Goal: Find contact information: Find contact information

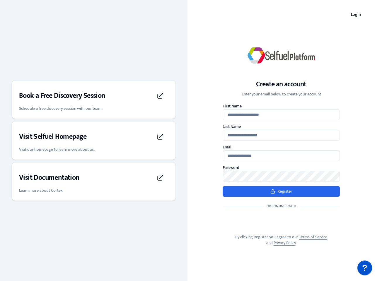
click at [188, 141] on div "Create an account Enter your email below to create your account First Name Last…" at bounding box center [282, 141] width 188 height 230
click at [94, 100] on h3 "Book a Free Discovery Session" at bounding box center [62, 95] width 86 height 9
click at [94, 141] on div "Visit Selfuel Homepage" at bounding box center [93, 137] width 149 height 16
click at [94, 182] on div "Visit Documentation" at bounding box center [93, 178] width 149 height 16
click at [365, 268] on p "?" at bounding box center [364, 268] width 5 height 15
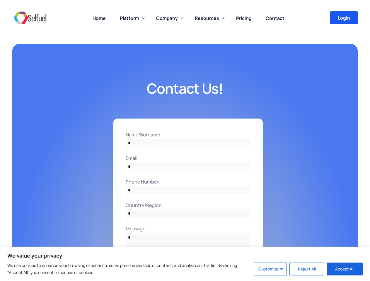
click at [185, 141] on input "Name/Surname" at bounding box center [188, 143] width 125 height 9
click at [271, 269] on button "Customize" at bounding box center [270, 269] width 33 height 13
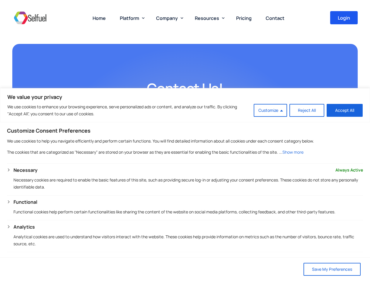
click at [131, 18] on span "Platform" at bounding box center [129, 18] width 19 height 6
click at [168, 18] on span "Company" at bounding box center [167, 18] width 22 height 6
click at [208, 18] on span "Resources" at bounding box center [207, 18] width 24 height 6
